Goal: Task Accomplishment & Management: Complete application form

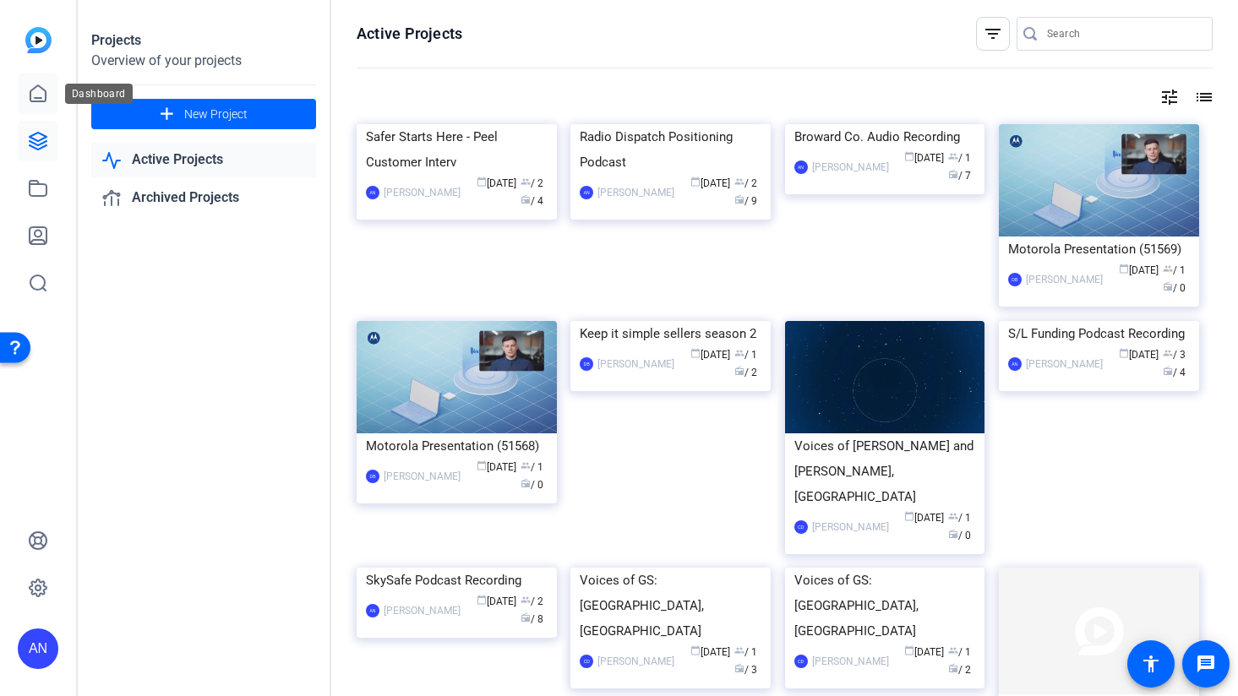
click at [39, 90] on icon at bounding box center [38, 94] width 20 height 20
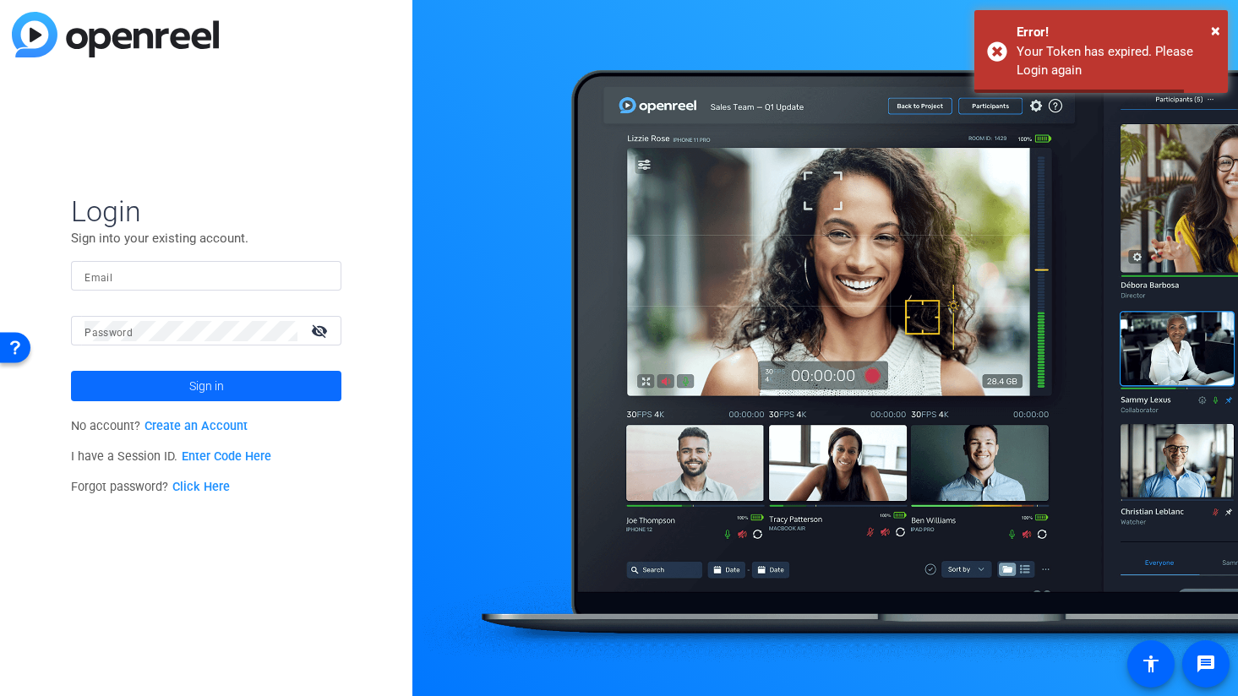
type input "[PERSON_NAME][EMAIL_ADDRESS][PERSON_NAME][DOMAIN_NAME]"
click at [165, 382] on span at bounding box center [206, 386] width 270 height 41
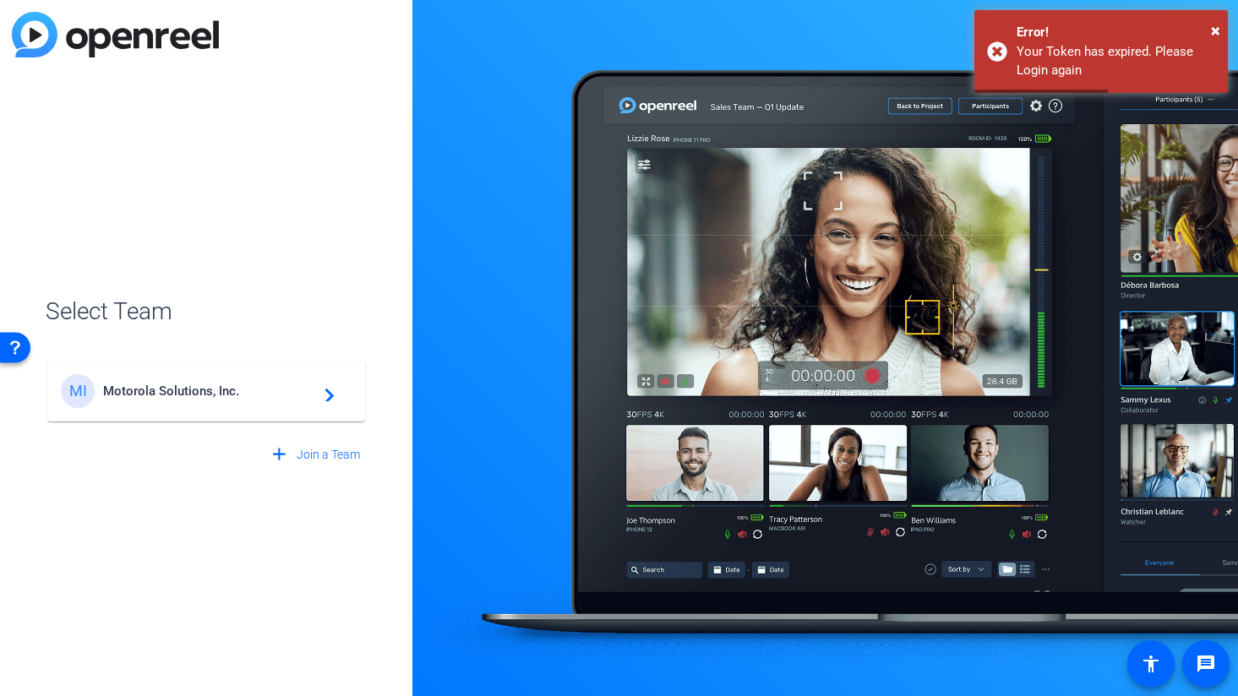
click at [175, 388] on span "Motorola Solutions, Inc." at bounding box center [208, 391] width 211 height 15
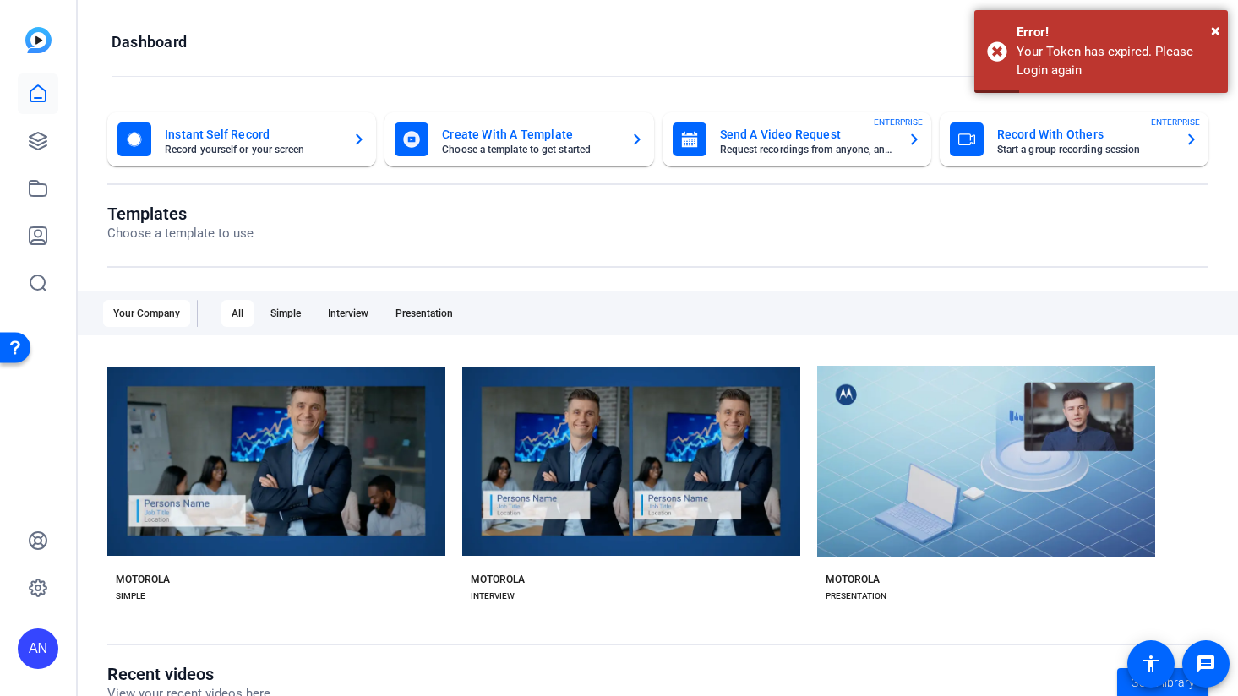
click at [1032, 128] on mat-card-title "Record With Others" at bounding box center [1084, 134] width 174 height 20
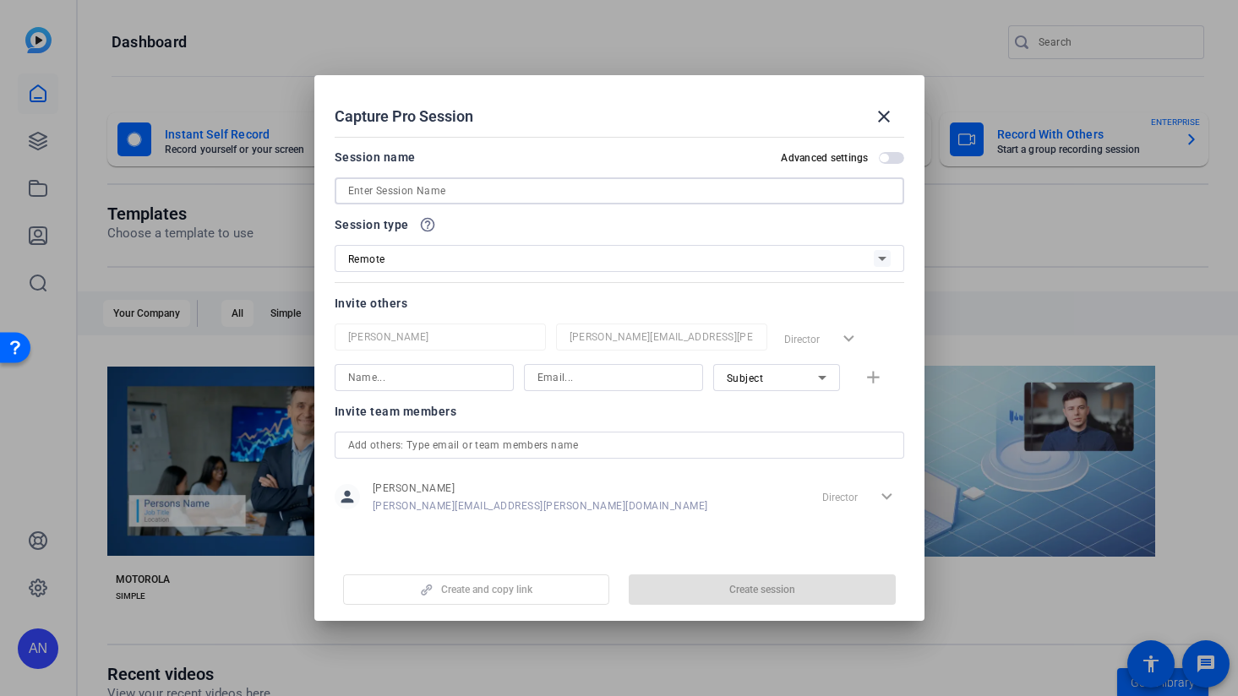
click at [460, 194] on input at bounding box center [619, 191] width 542 height 20
paste input "Services Simplified PSTA"
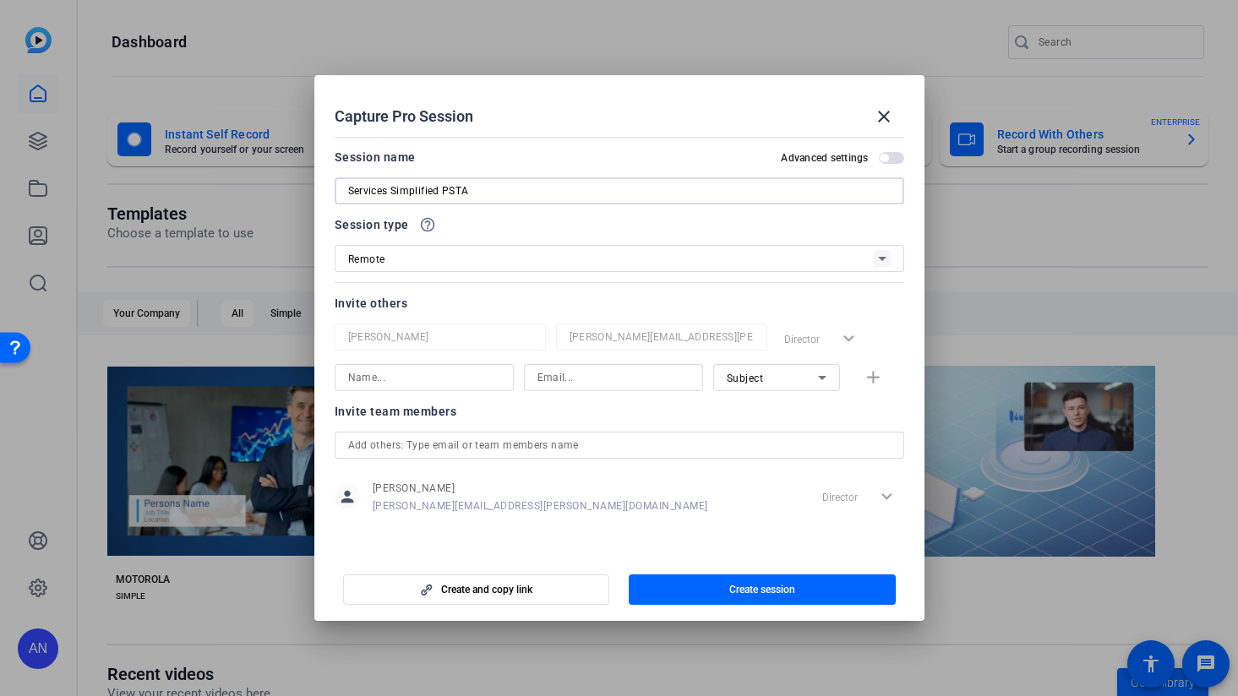
type input "Services Simplified PSTA"
click at [538, 440] on input "text" at bounding box center [619, 445] width 542 height 20
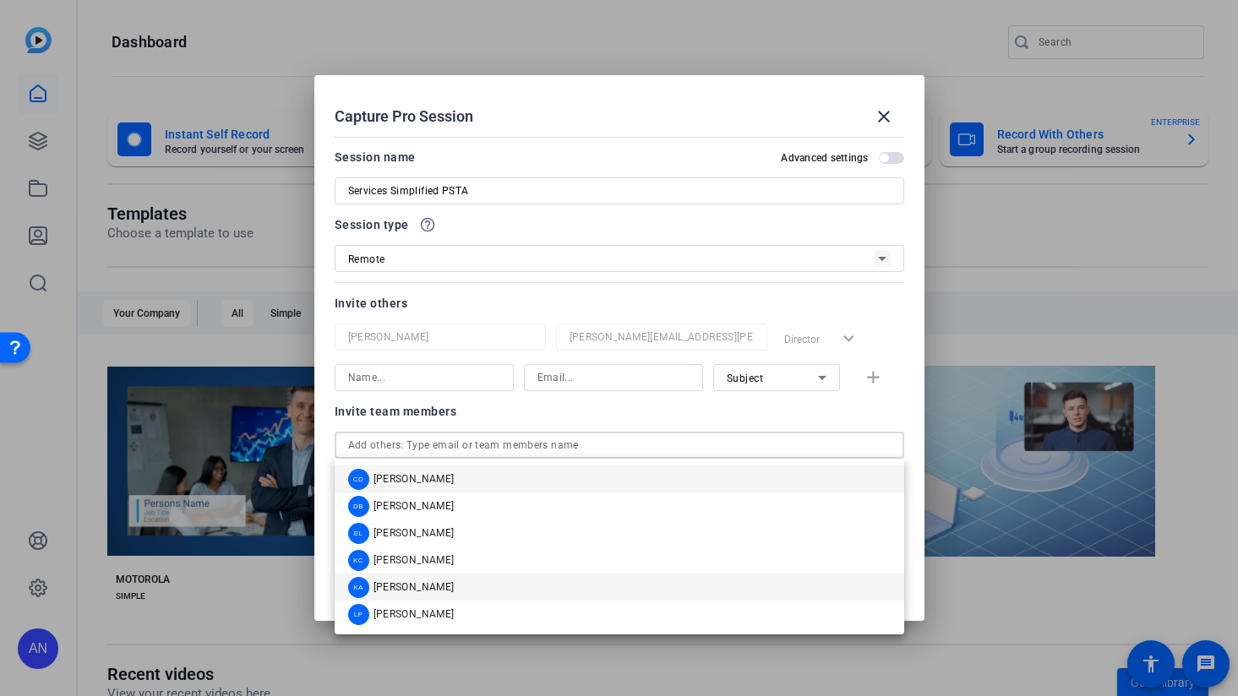
click at [518, 584] on mat-option "KA [PERSON_NAME]" at bounding box center [619, 587] width 569 height 27
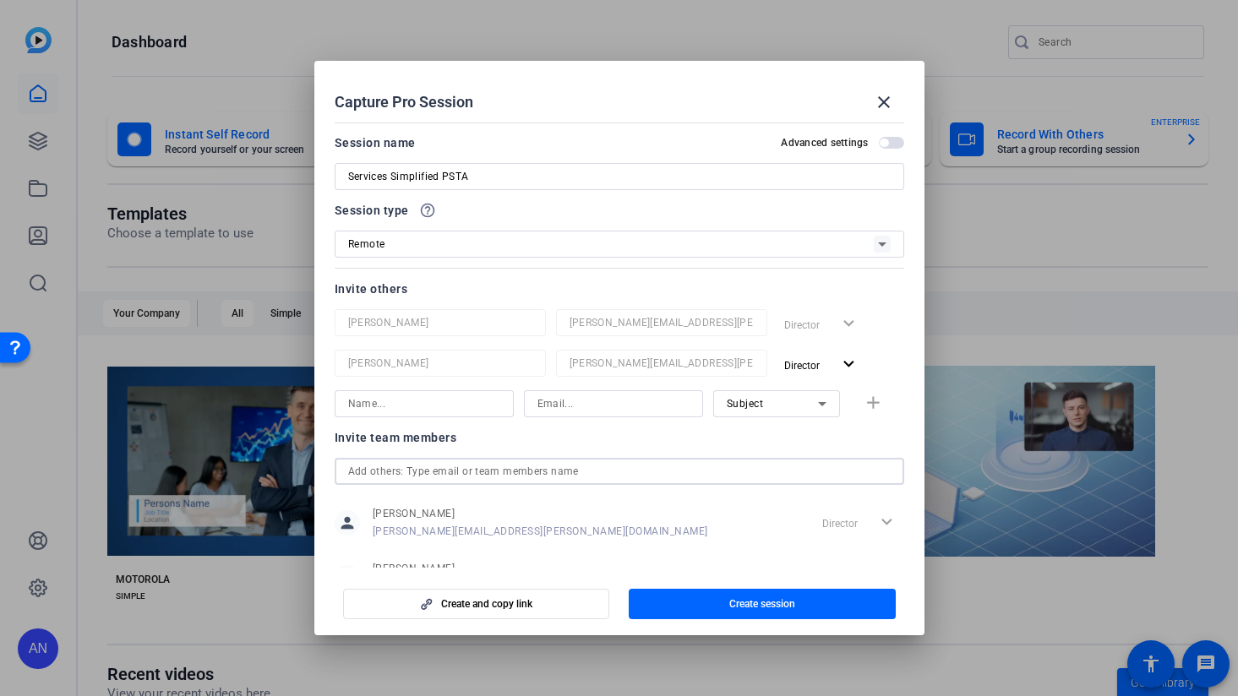
click at [569, 406] on input at bounding box center [613, 404] width 152 height 20
paste input "[PERSON_NAME][EMAIL_ADDRESS][PERSON_NAME][DOMAIN_NAME]"
type input "[PERSON_NAME][EMAIL_ADDRESS][PERSON_NAME][DOMAIN_NAME]"
click at [486, 403] on input at bounding box center [424, 404] width 152 height 20
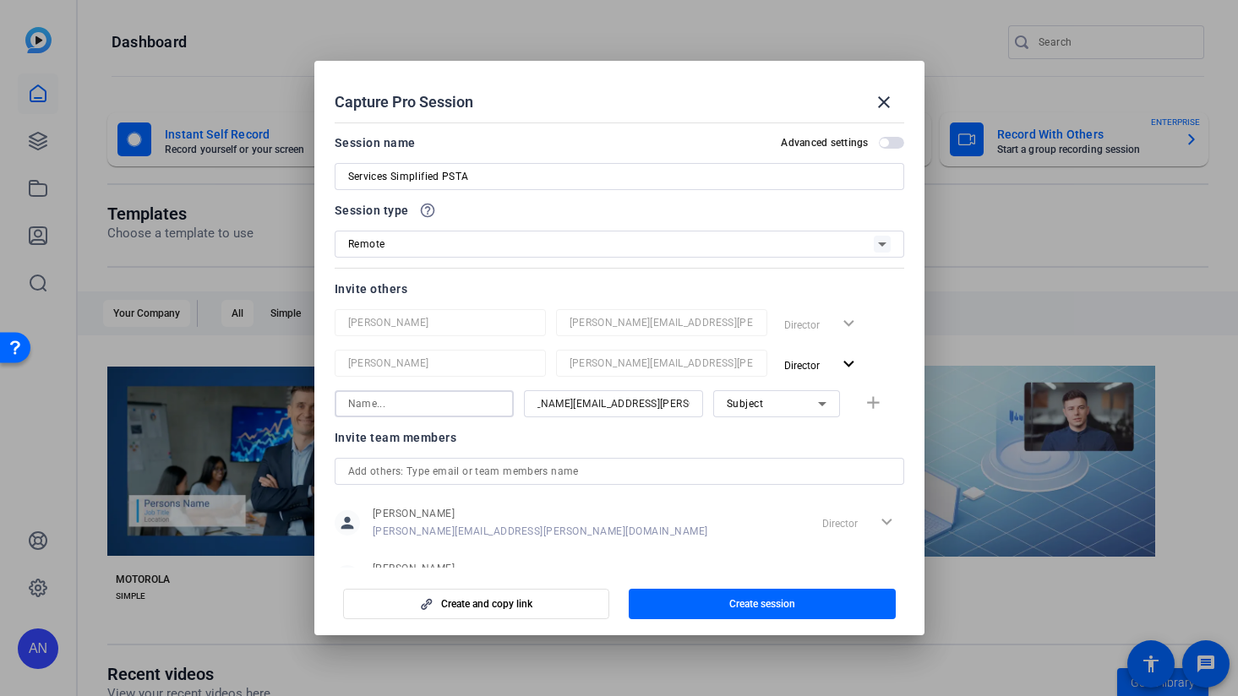
scroll to position [0, 0]
type input "[PERSON_NAME]"
click at [872, 406] on mat-icon "add" at bounding box center [873, 403] width 21 height 21
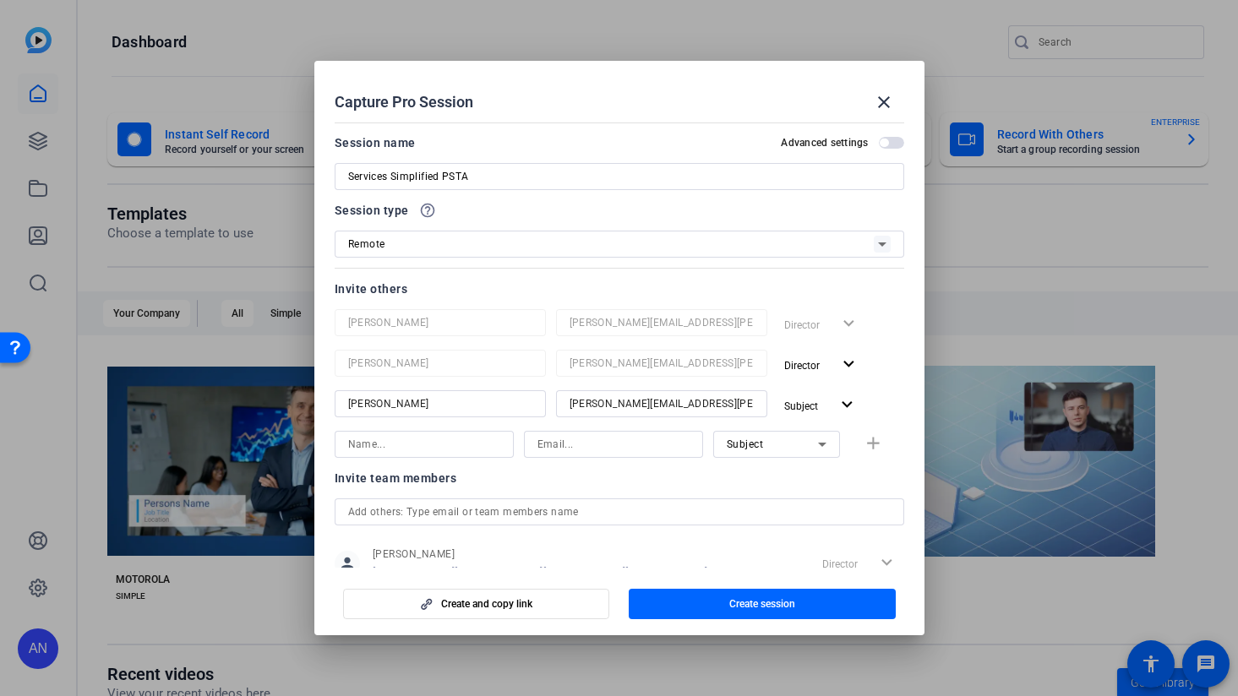
click at [564, 445] on input at bounding box center [613, 444] width 152 height 20
paste input "[PERSON_NAME][EMAIL_ADDRESS][PERSON_NAME][DOMAIN_NAME]"
type input "[PERSON_NAME][EMAIL_ADDRESS][PERSON_NAME][DOMAIN_NAME]"
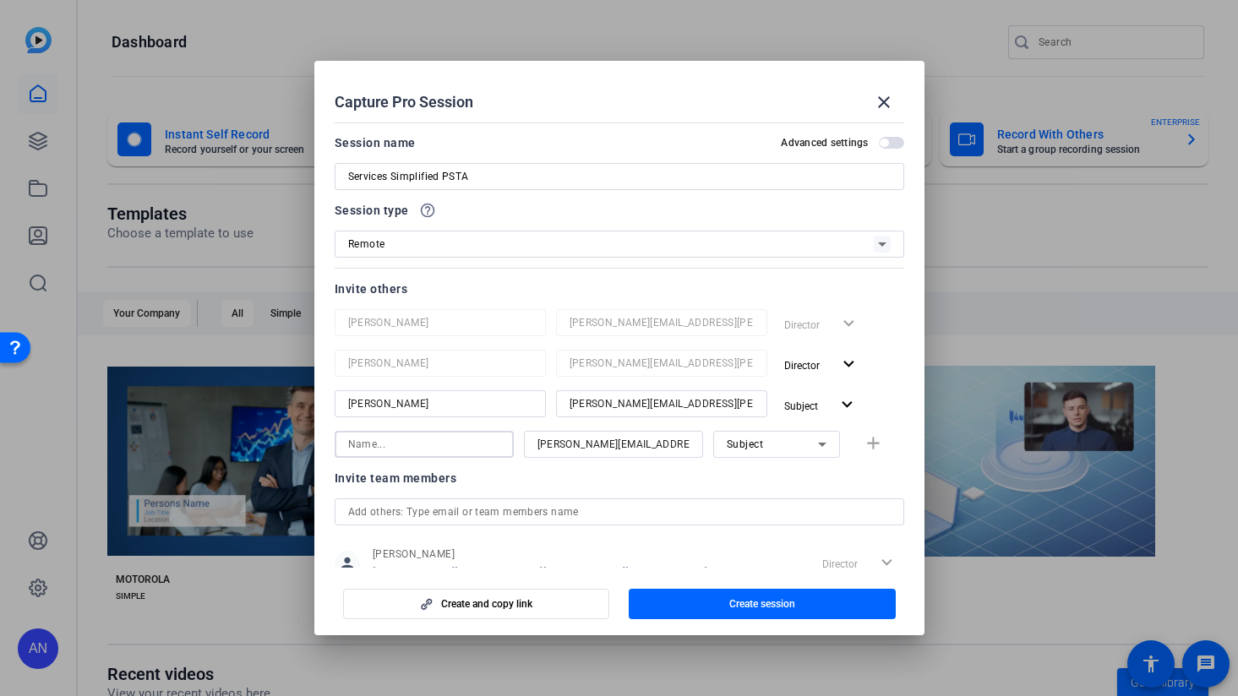
click at [487, 450] on input at bounding box center [424, 444] width 152 height 20
type input "[PERSON_NAME]"
click at [872, 449] on mat-icon "add" at bounding box center [873, 443] width 21 height 21
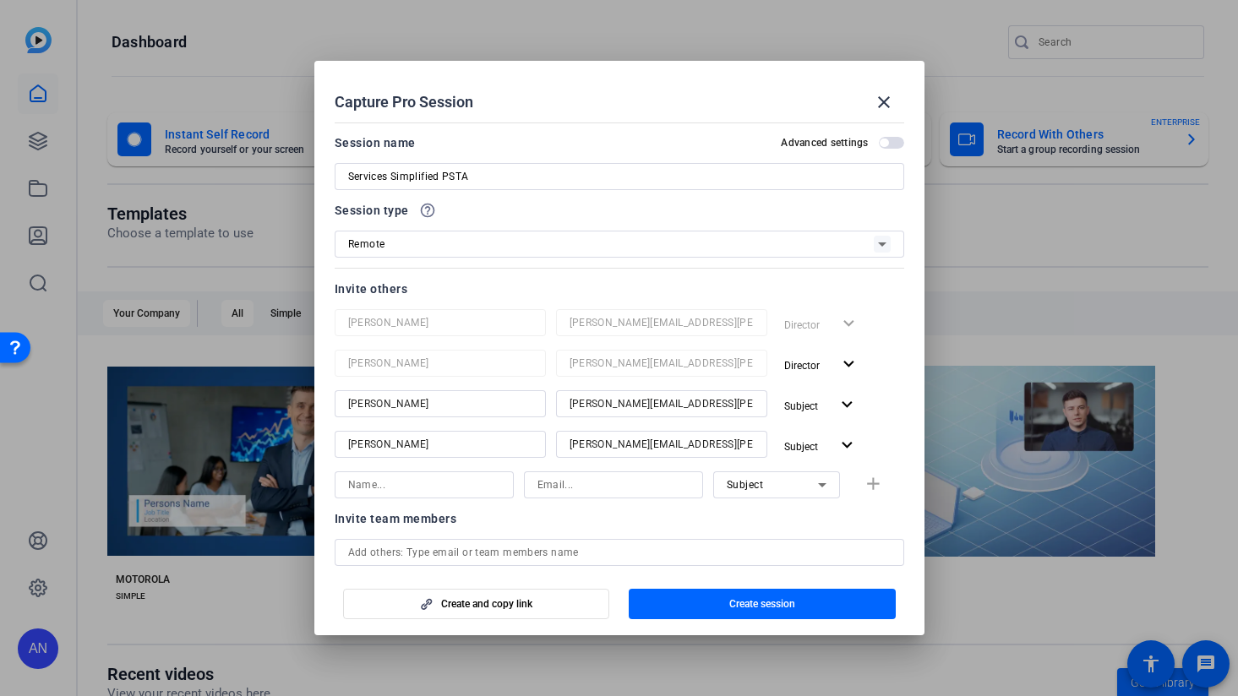
click at [628, 489] on input at bounding box center [613, 485] width 152 height 20
paste input "[PERSON_NAME][EMAIL_ADDRESS][DOMAIN_NAME]"
type input "[PERSON_NAME][EMAIL_ADDRESS][DOMAIN_NAME]"
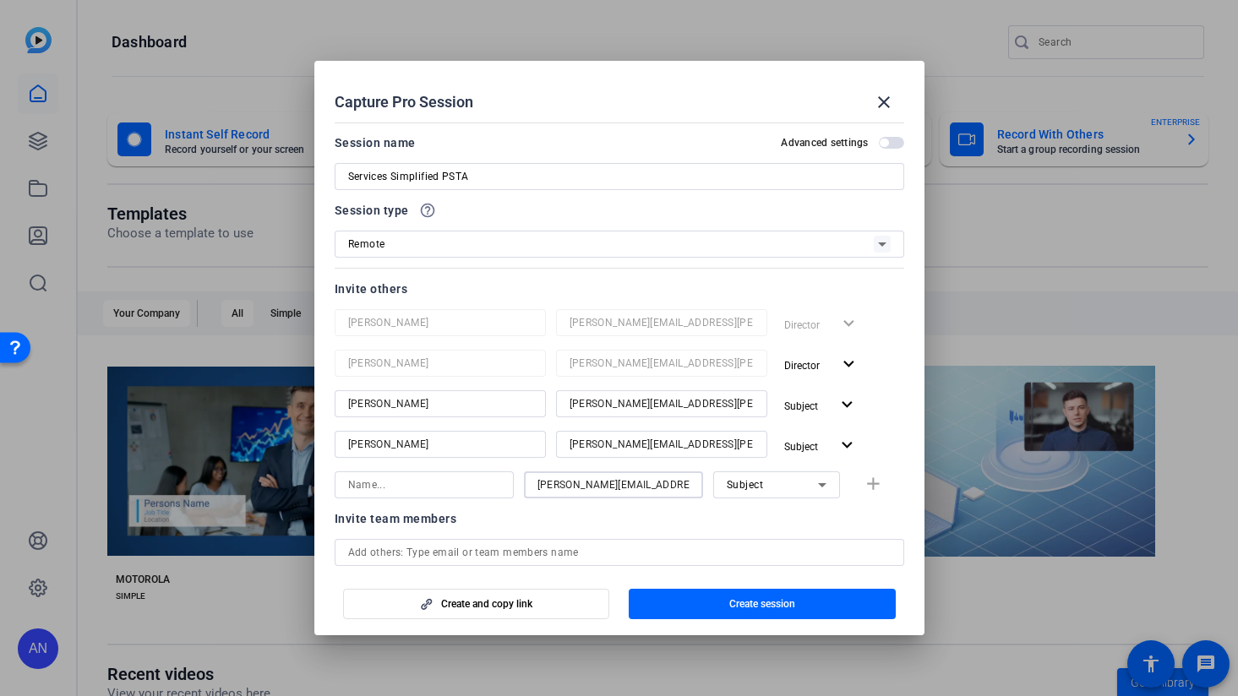
click at [469, 492] on input at bounding box center [424, 485] width 152 height 20
type input "[PERSON_NAME]"
click at [870, 492] on mat-icon "add" at bounding box center [873, 484] width 21 height 21
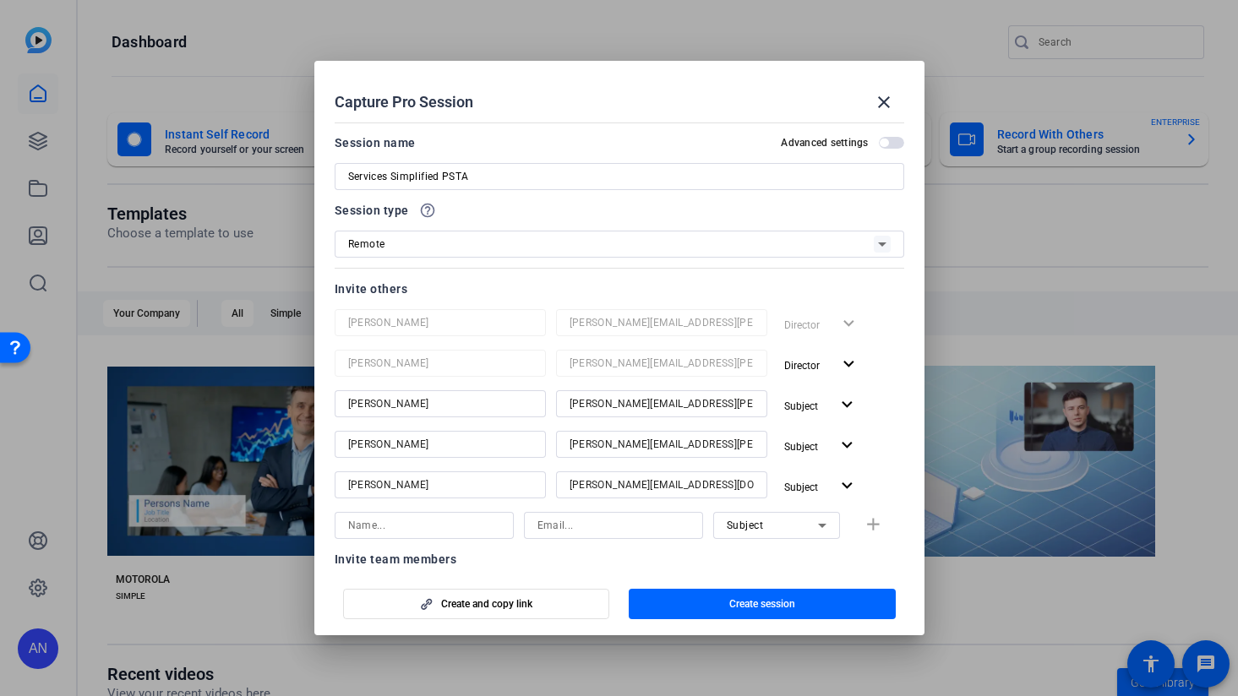
click at [578, 526] on input at bounding box center [613, 525] width 152 height 20
paste input "[PERSON_NAME][EMAIL_ADDRESS][PERSON_NAME][DOMAIN_NAME]"
type input "[PERSON_NAME][EMAIL_ADDRESS][PERSON_NAME][DOMAIN_NAME]"
click at [471, 525] on input at bounding box center [424, 525] width 152 height 20
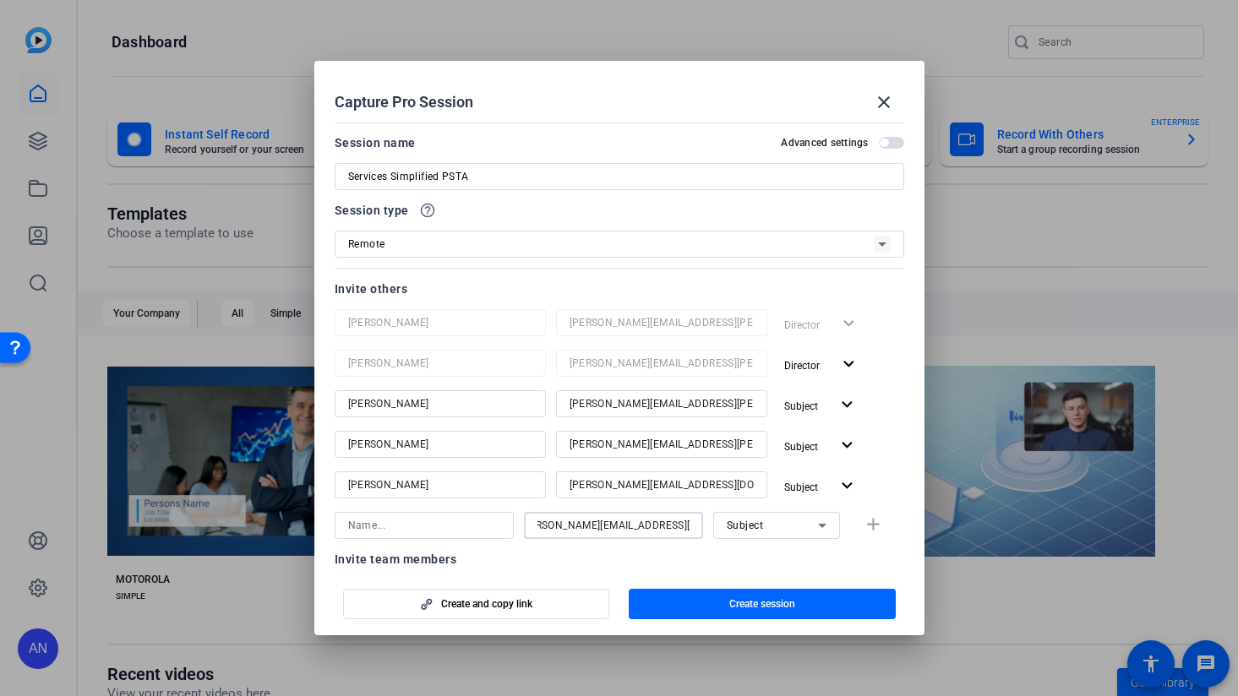
scroll to position [0, 0]
type input "[PERSON_NAME]"
click at [873, 532] on mat-icon "add" at bounding box center [873, 525] width 21 height 21
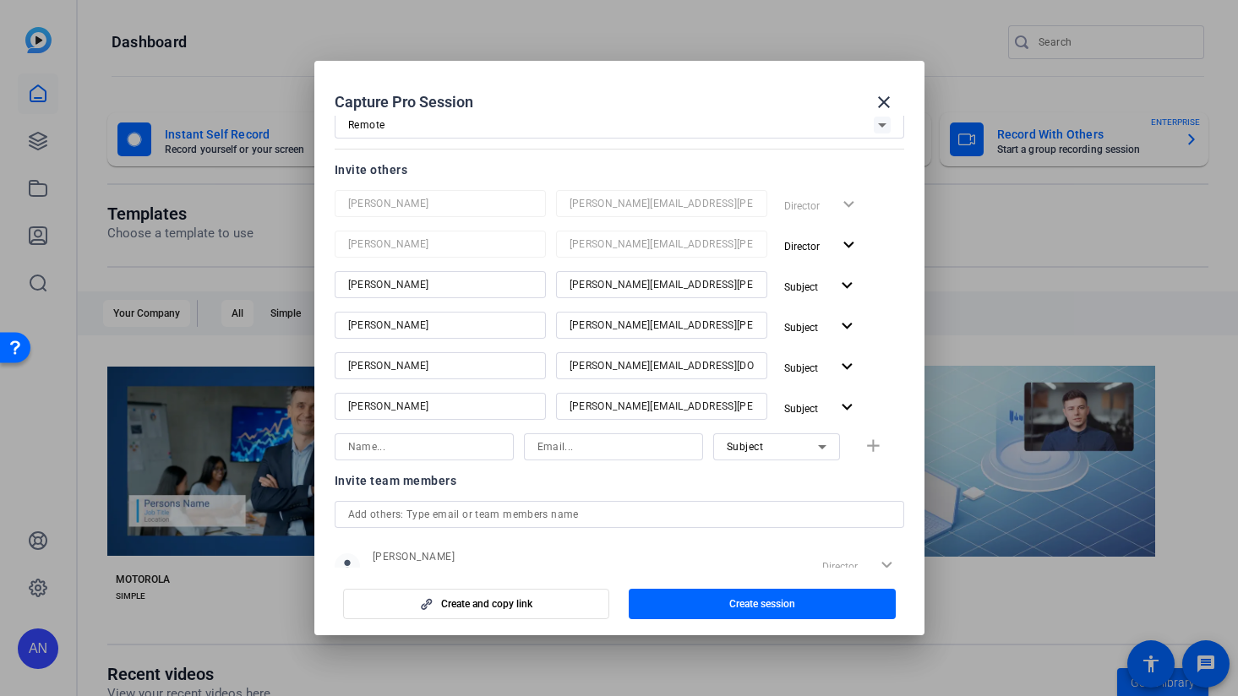
scroll to position [151, 0]
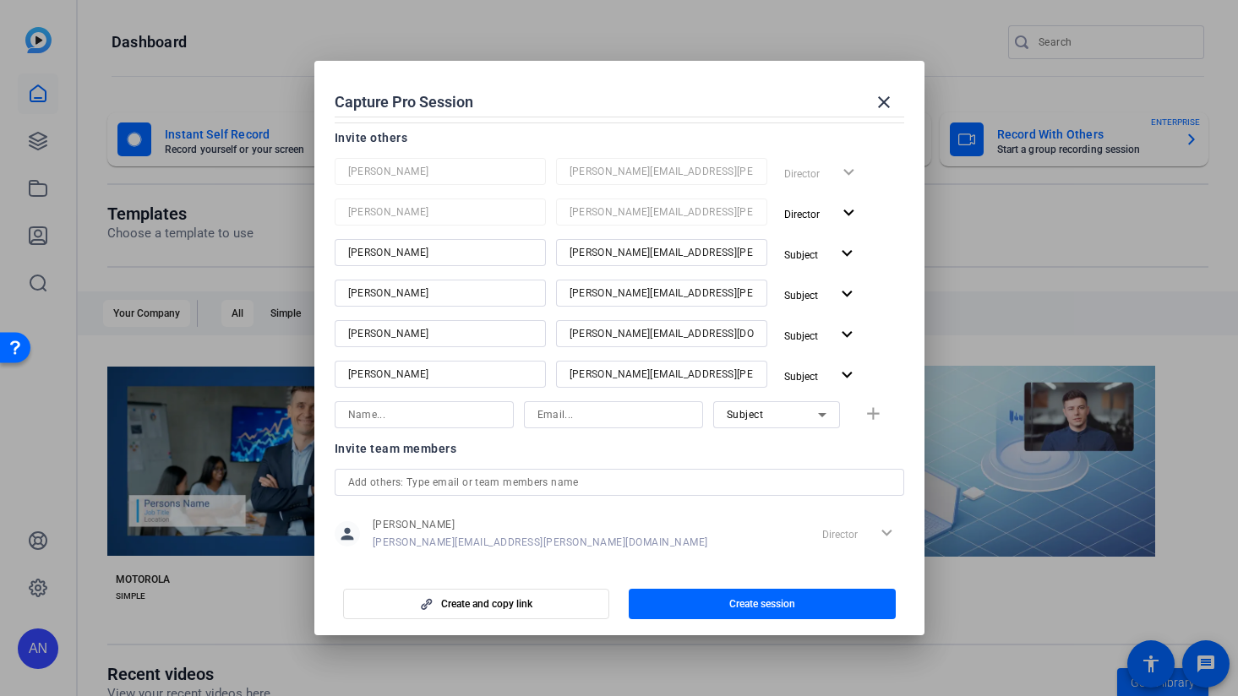
click at [559, 411] on input at bounding box center [613, 415] width 152 height 20
paste input "[EMAIL_ADDRESS][PERSON_NAME][DOMAIN_NAME]"
type input "[EMAIL_ADDRESS][PERSON_NAME][DOMAIN_NAME]"
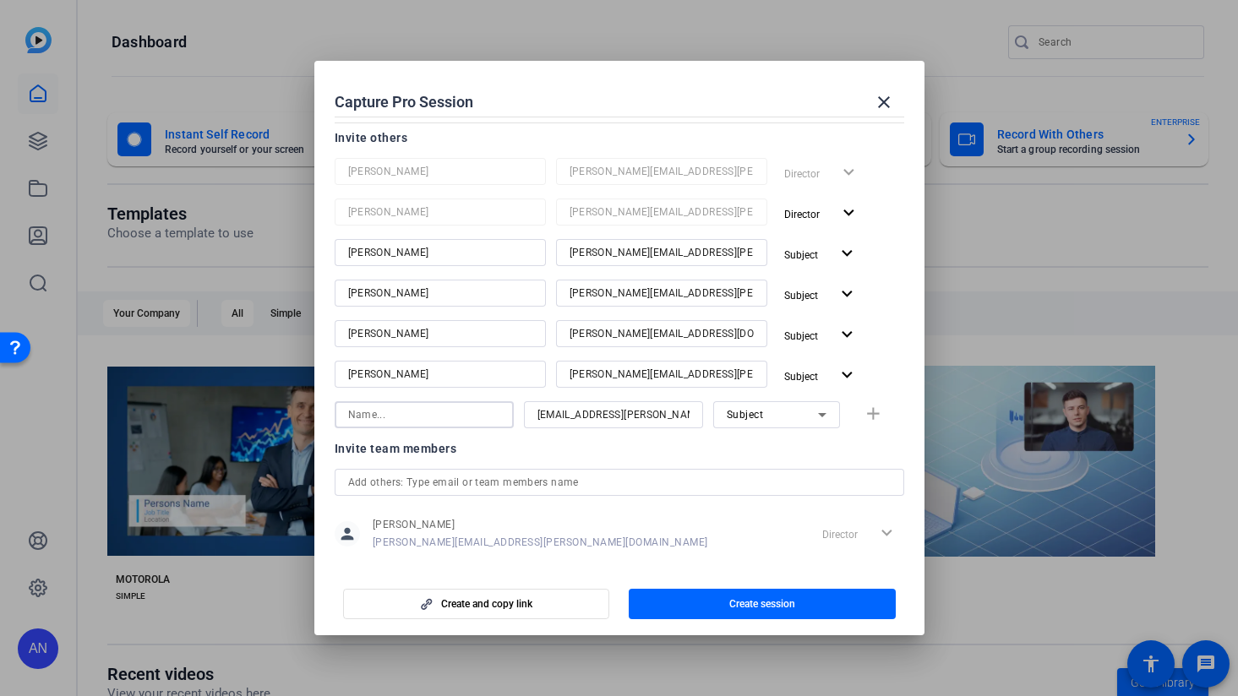
click at [485, 422] on input at bounding box center [424, 415] width 152 height 20
type input "[PERSON_NAME]"
click at [803, 417] on div "Subject" at bounding box center [772, 414] width 91 height 21
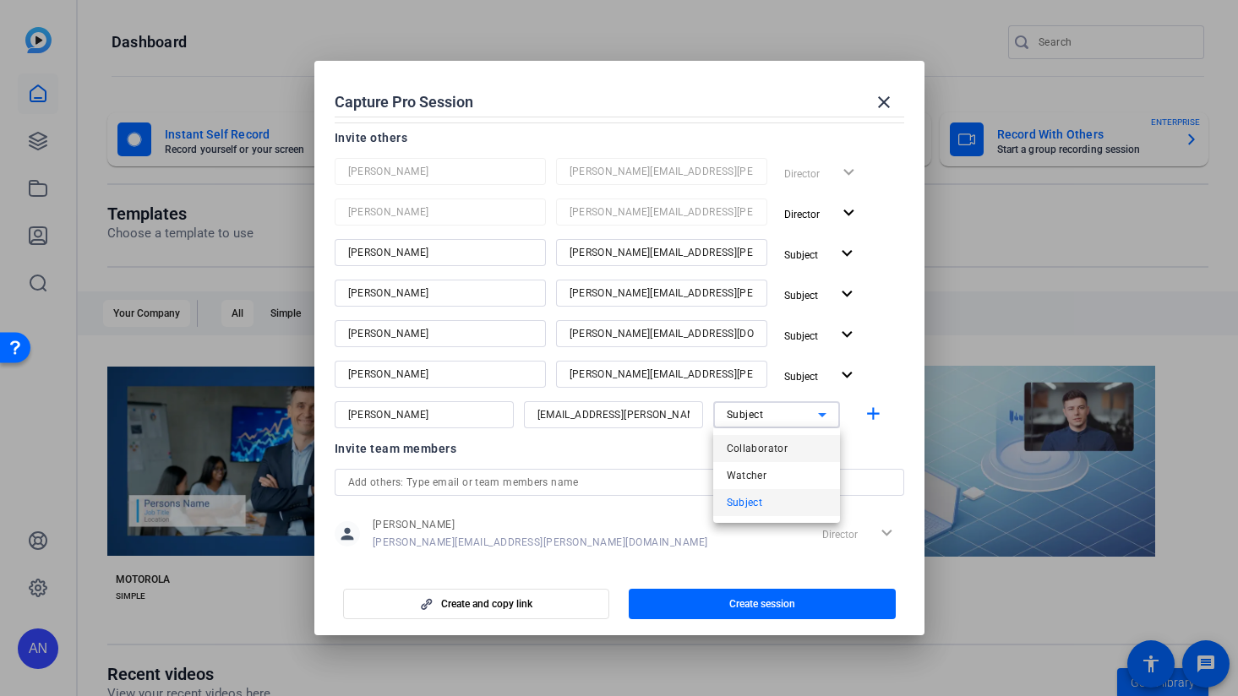
click at [776, 449] on span "Collaborator" at bounding box center [758, 448] width 62 height 20
click at [867, 427] on span "button" at bounding box center [877, 415] width 54 height 41
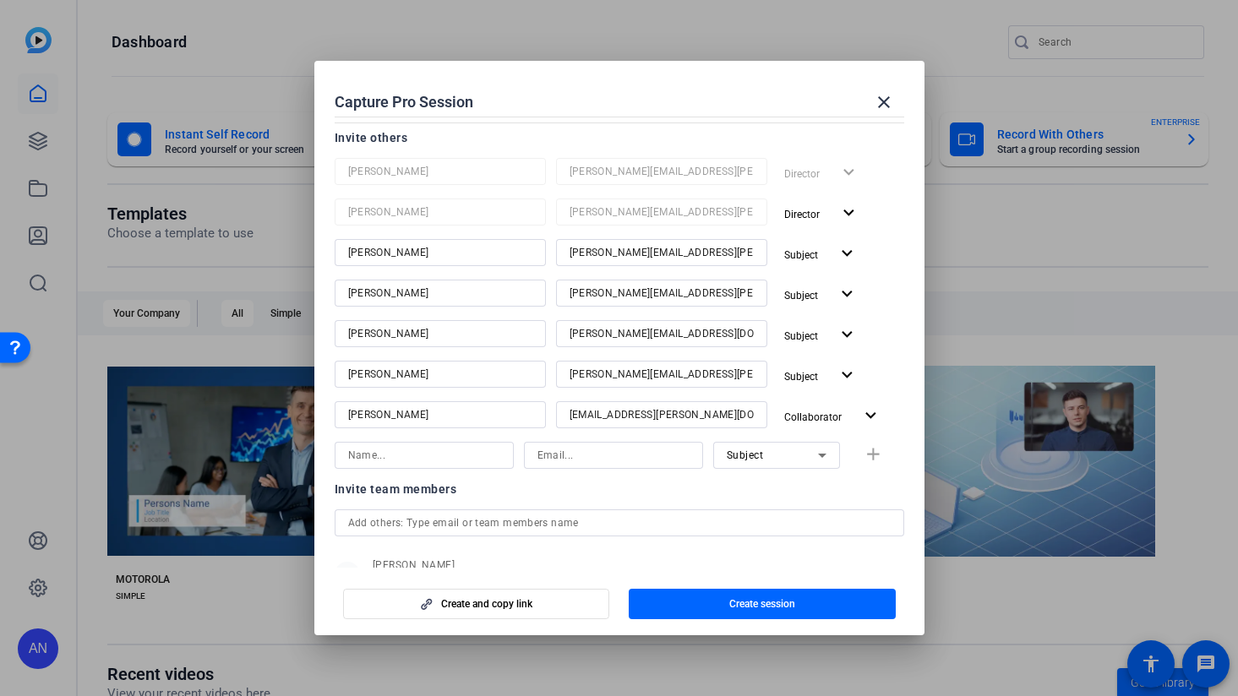
click at [595, 463] on input at bounding box center [613, 455] width 152 height 20
paste input "[PERSON_NAME][EMAIL_ADDRESS][PERSON_NAME][DOMAIN_NAME]"
type input "[PERSON_NAME][EMAIL_ADDRESS][PERSON_NAME][DOMAIN_NAME]"
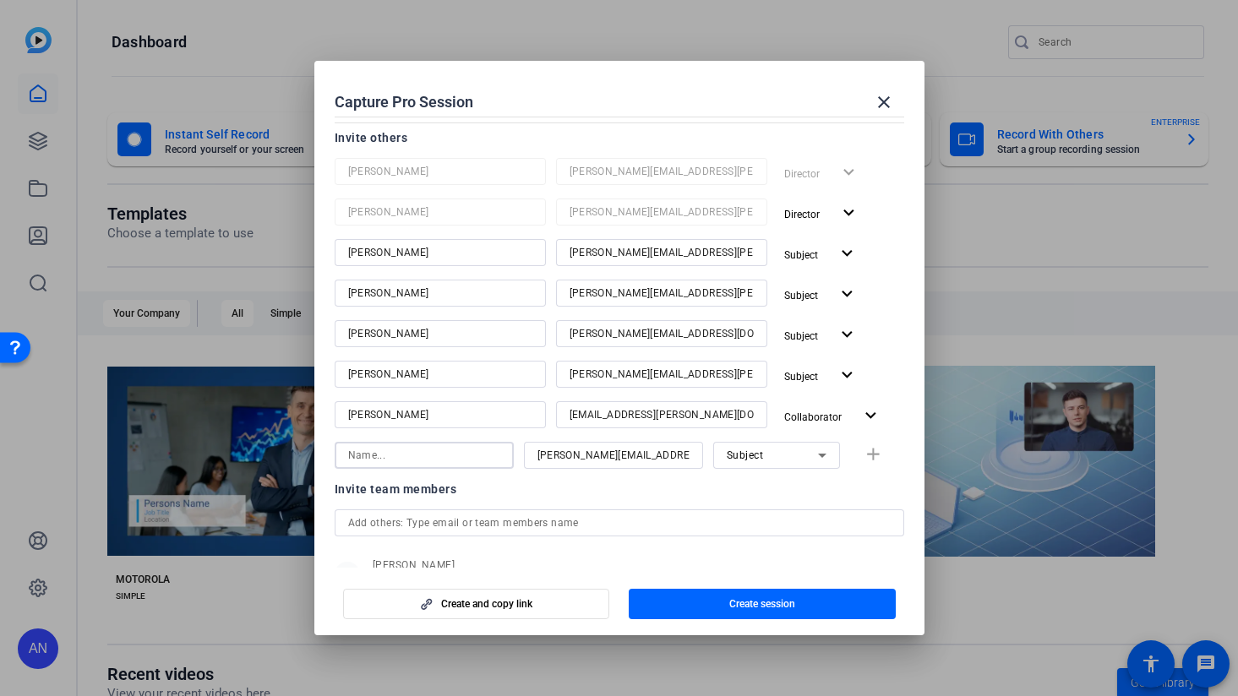
click at [458, 455] on input at bounding box center [424, 455] width 152 height 20
type input "[PERSON_NAME]"
click at [746, 461] on div "Subject" at bounding box center [772, 454] width 91 height 21
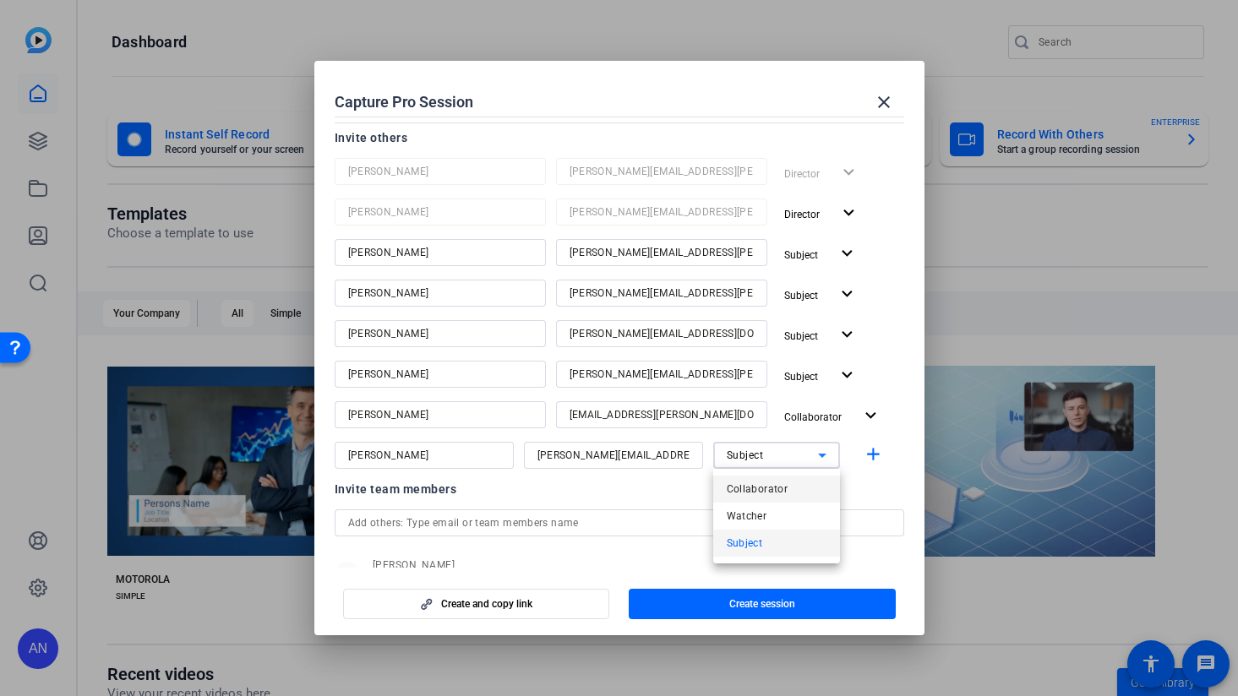
click at [759, 484] on span "Collaborator" at bounding box center [758, 489] width 62 height 20
click at [869, 455] on mat-icon "add" at bounding box center [873, 454] width 21 height 21
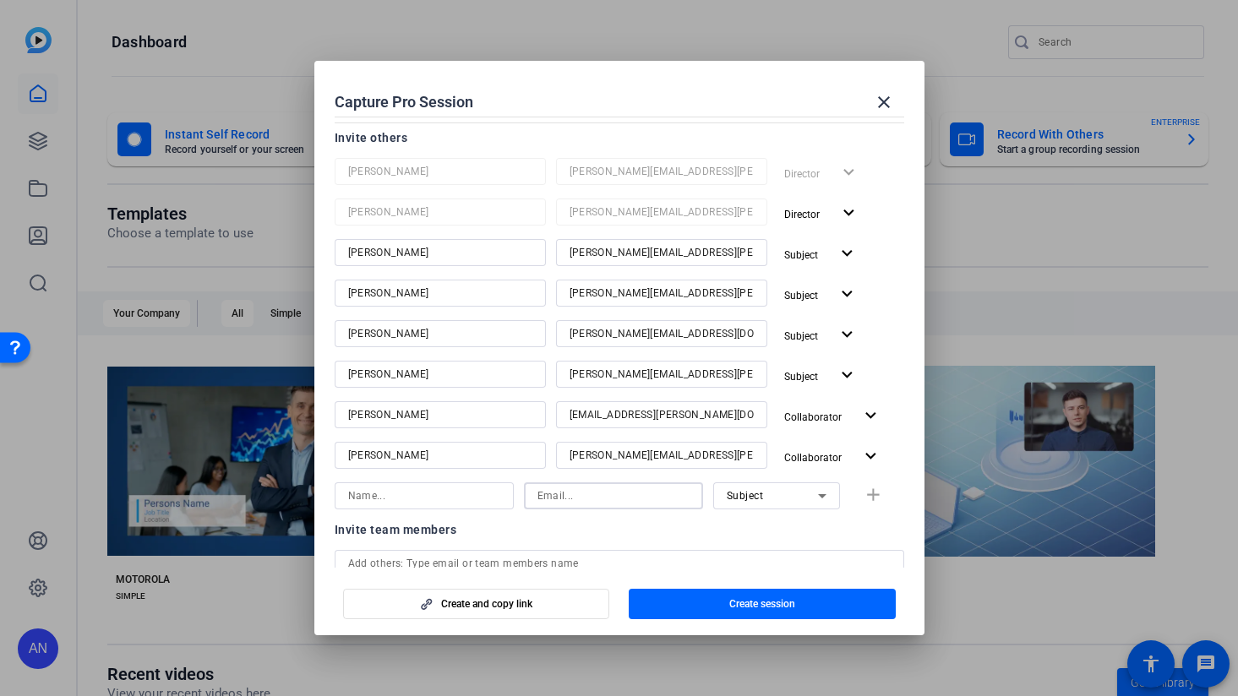
click at [603, 498] on input at bounding box center [613, 496] width 152 height 20
paste input "[PERSON_NAME][EMAIL_ADDRESS][PERSON_NAME][DOMAIN_NAME]"
type input "[PERSON_NAME][EMAIL_ADDRESS][PERSON_NAME][DOMAIN_NAME]"
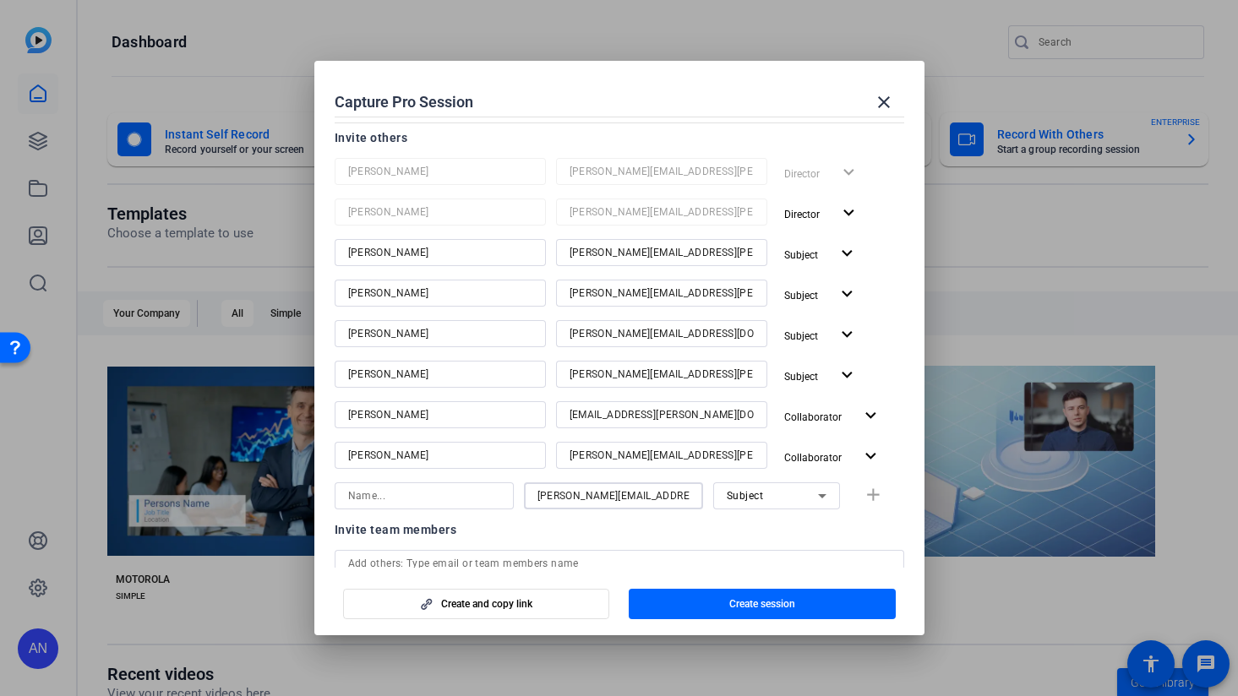
click at [444, 496] on input at bounding box center [424, 496] width 152 height 20
type input "[PERSON_NAME]"
click at [761, 494] on span "Subject" at bounding box center [745, 496] width 37 height 12
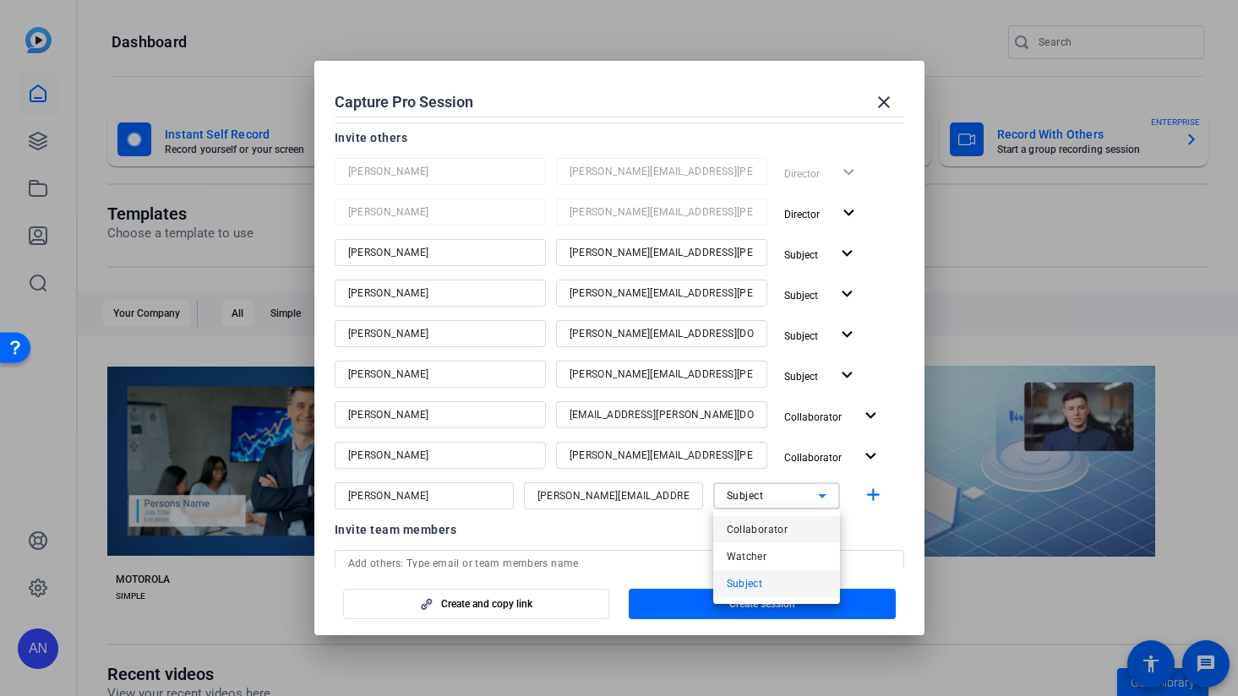
click at [781, 524] on span "Collaborator" at bounding box center [758, 530] width 62 height 20
click at [866, 490] on mat-icon "add" at bounding box center [873, 495] width 21 height 21
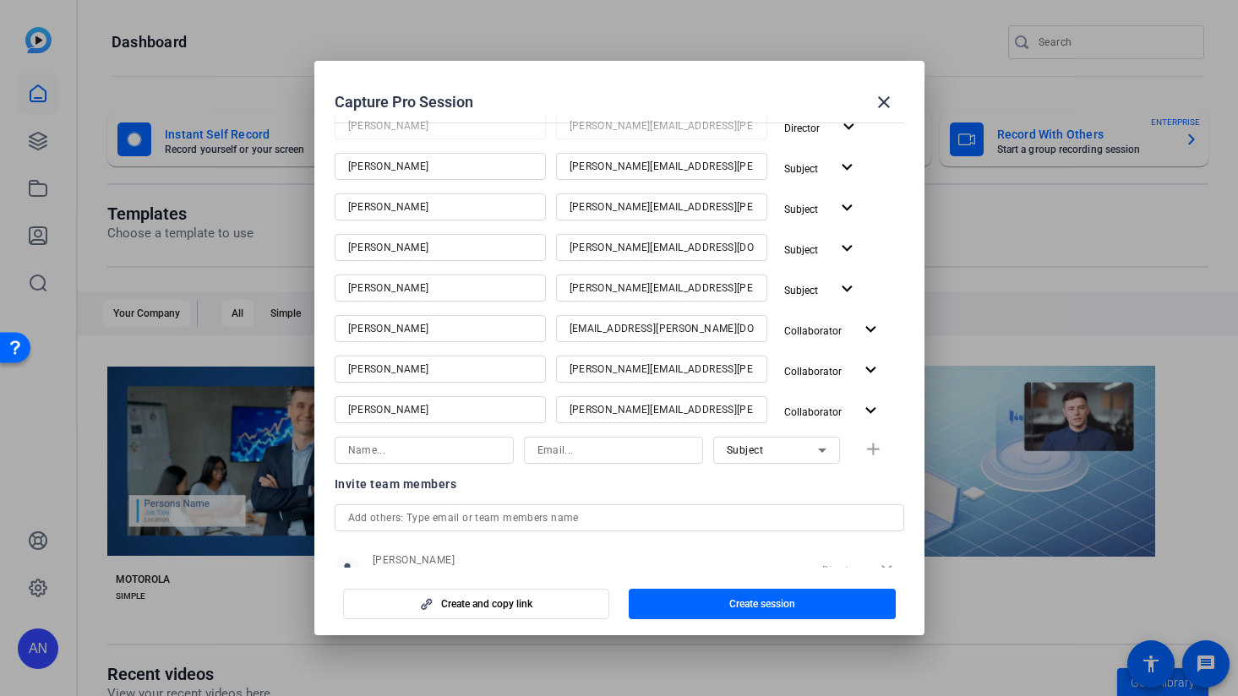
scroll to position [238, 0]
click at [567, 449] on input at bounding box center [613, 449] width 152 height 20
paste input "[EMAIL_ADDRESS][PERSON_NAME][DOMAIN_NAME]"
type input "[EMAIL_ADDRESS][PERSON_NAME][DOMAIN_NAME]"
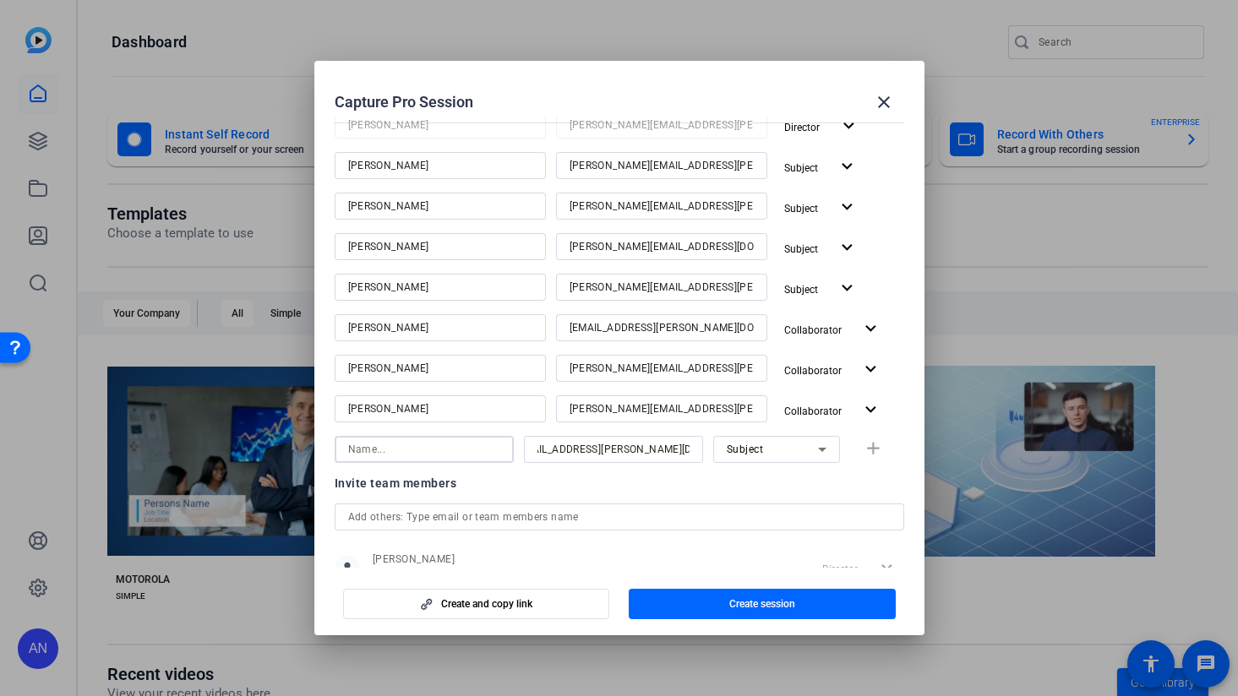
scroll to position [0, 0]
click at [479, 449] on input at bounding box center [424, 449] width 152 height 20
type input "[PERSON_NAME]"
click at [809, 459] on div "Subject" at bounding box center [772, 448] width 91 height 21
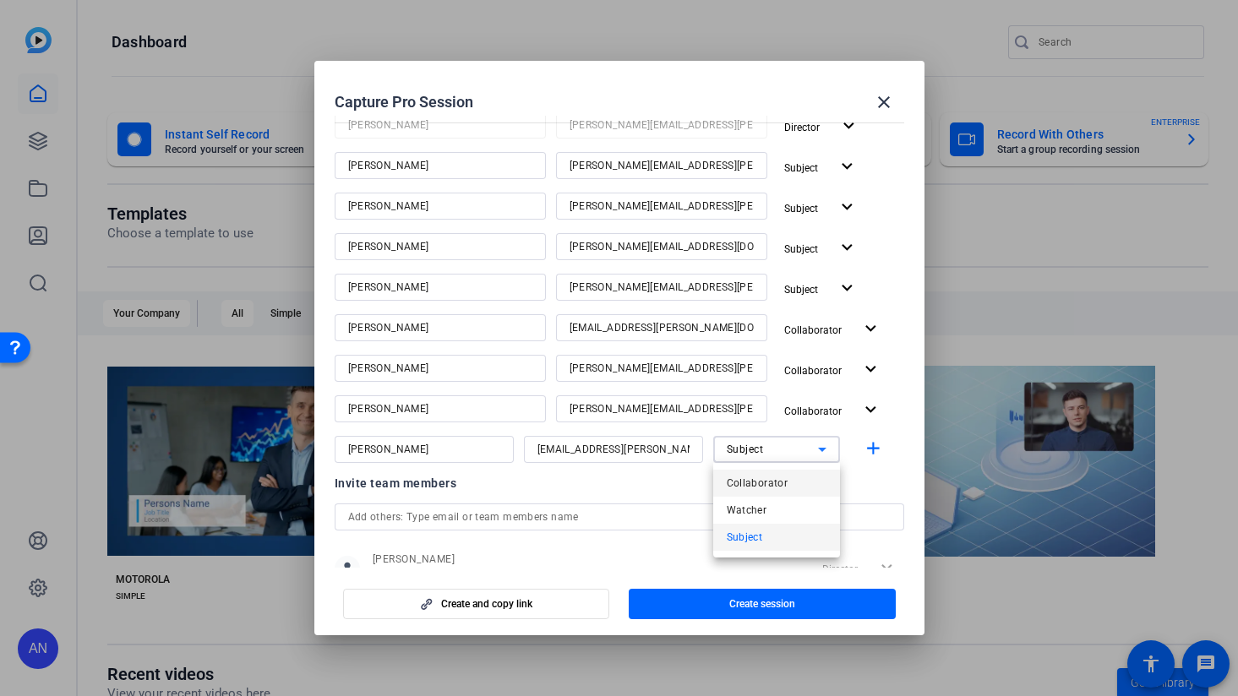
click at [809, 477] on mat-option "Collaborator" at bounding box center [776, 483] width 127 height 27
click at [863, 457] on mat-icon "add" at bounding box center [873, 448] width 21 height 21
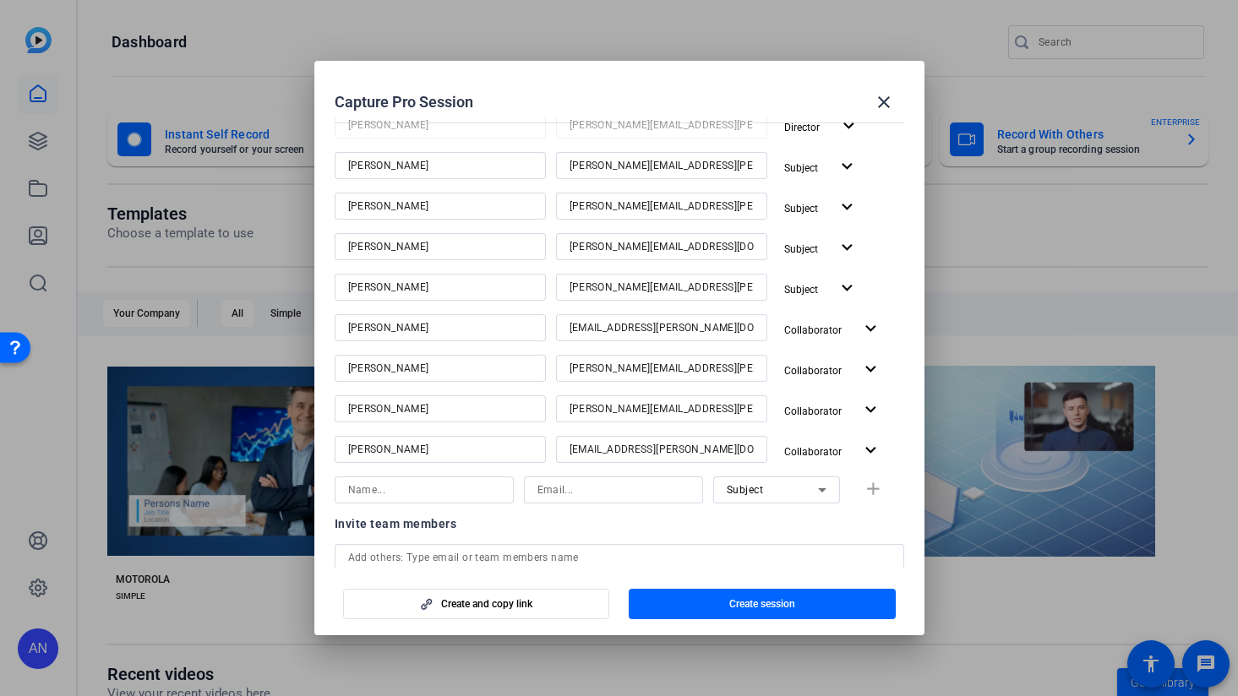
click at [596, 496] on input at bounding box center [613, 490] width 152 height 20
paste input "[PERSON_NAME][EMAIL_ADDRESS][PERSON_NAME][DOMAIN_NAME]"
type input "[PERSON_NAME][EMAIL_ADDRESS][PERSON_NAME][DOMAIN_NAME]"
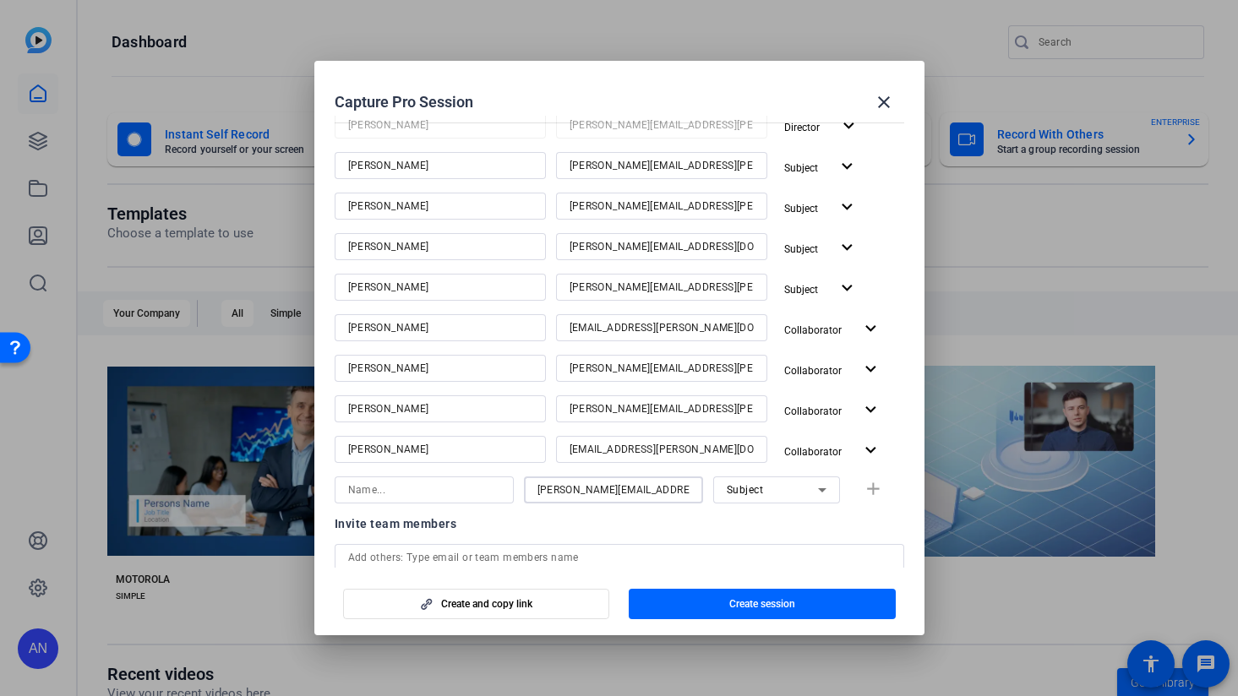
click at [450, 491] on input at bounding box center [424, 490] width 152 height 20
type input "[PERSON_NAME]"
click at [754, 497] on div "Subject" at bounding box center [772, 489] width 91 height 21
click at [772, 519] on span "Collaborator" at bounding box center [758, 524] width 62 height 20
click at [877, 493] on mat-icon "add" at bounding box center [873, 489] width 21 height 21
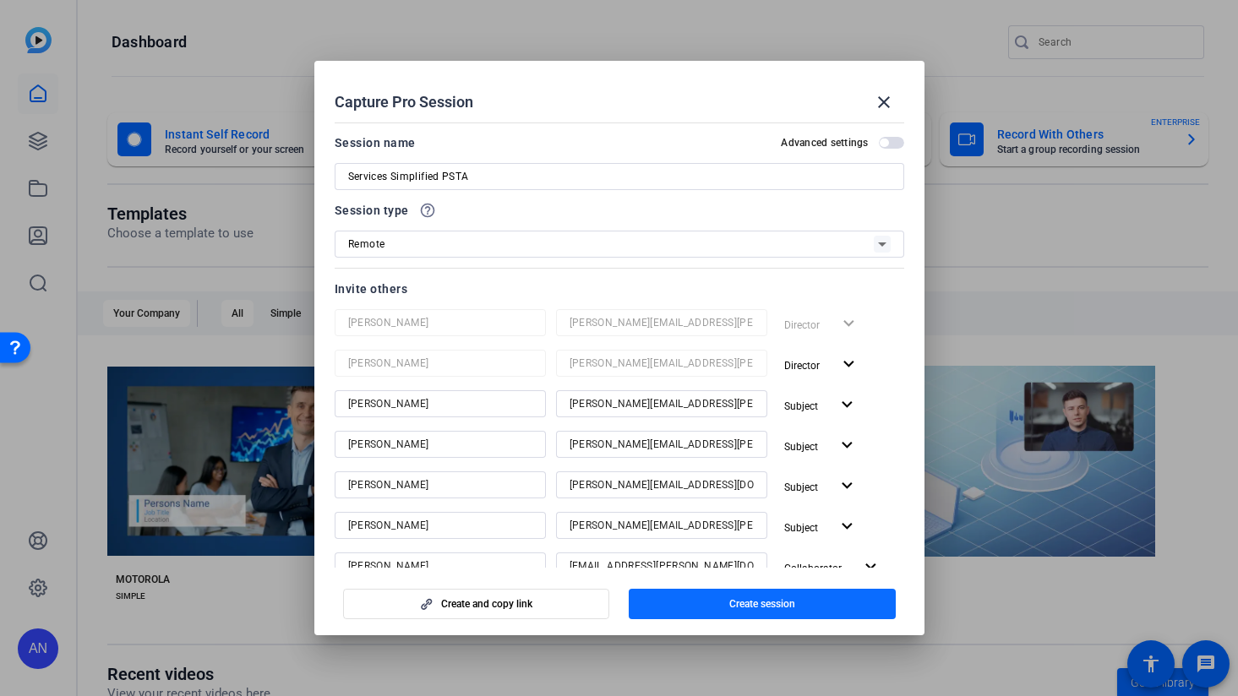
click at [765, 610] on span "Create session" at bounding box center [762, 604] width 66 height 14
